Goal: Information Seeking & Learning: Find specific fact

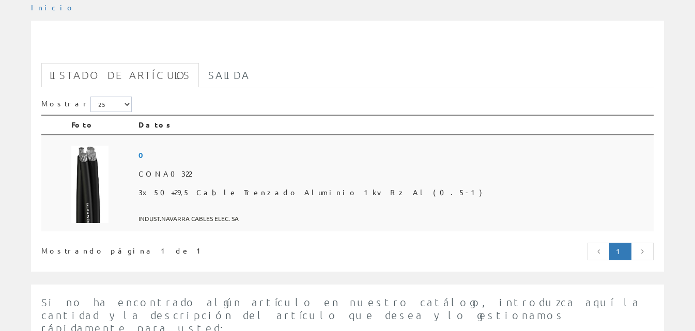
scroll to position [155, 0]
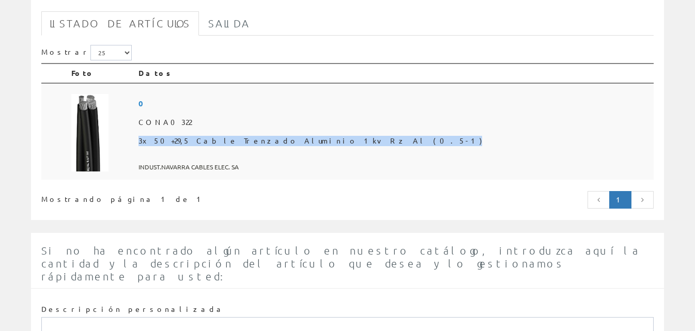
drag, startPoint x: 186, startPoint y: 141, endPoint x: 368, endPoint y: 143, distance: 181.9
click at [368, 143] on td "0 CONA0322 3x50+29,5 Cable Trenzado Aluminio 1kv Rz Al (0.5-1) INDUST.NAVARRA C…" at bounding box center [393, 131] width 519 height 97
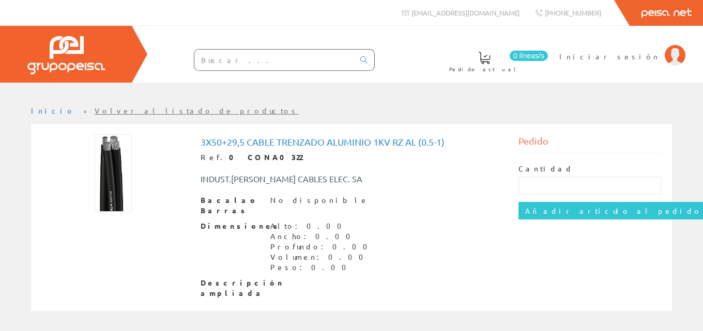
drag, startPoint x: 0, startPoint y: 0, endPoint x: 243, endPoint y: 236, distance: 338.7
click at [243, 236] on div "Dimensiones Alto: 0.00 Ancho: 0.00 Profundo: 0.00 Volumen: 0.00 Peso: 0.00" at bounding box center [351, 247] width 302 height 52
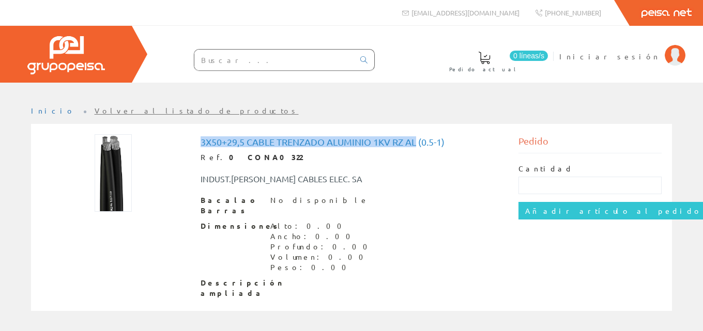
drag, startPoint x: 420, startPoint y: 145, endPoint x: 198, endPoint y: 142, distance: 221.7
click at [198, 142] on div "3x50+29,5 Cable Trenzado Aluminio 1kv Rz Al (0.5-1) Ref. 0 CONA0322 INDUST.[PER…" at bounding box center [352, 218] width 318 height 169
copy font "3x50+29,5 Cable Trenzado Aluminio 1kv Rz Al"
